Goal: Task Accomplishment & Management: Complete application form

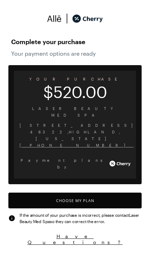
click at [77, 192] on button "Choose My Plan" at bounding box center [75, 200] width 134 height 16
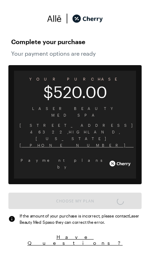
scroll to position [578, 0]
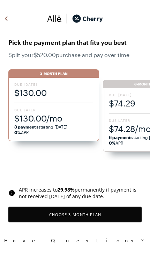
click at [80, 216] on button "Choose 3 -Month Plan" at bounding box center [75, 214] width 134 height 16
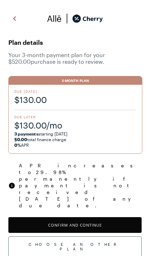
click at [90, 217] on button "Confirm and Continue" at bounding box center [75, 225] width 134 height 16
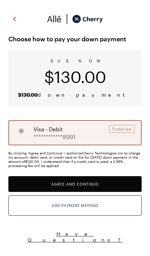
click at [93, 183] on button "Agree and Continue" at bounding box center [75, 184] width 134 height 16
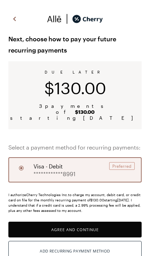
click at [84, 224] on button "Agree and Continue" at bounding box center [75, 230] width 134 height 16
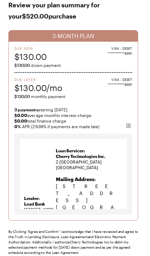
scroll to position [47, 0]
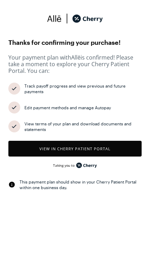
scroll to position [562, 0]
